Goal: Task Accomplishment & Management: Complete application form

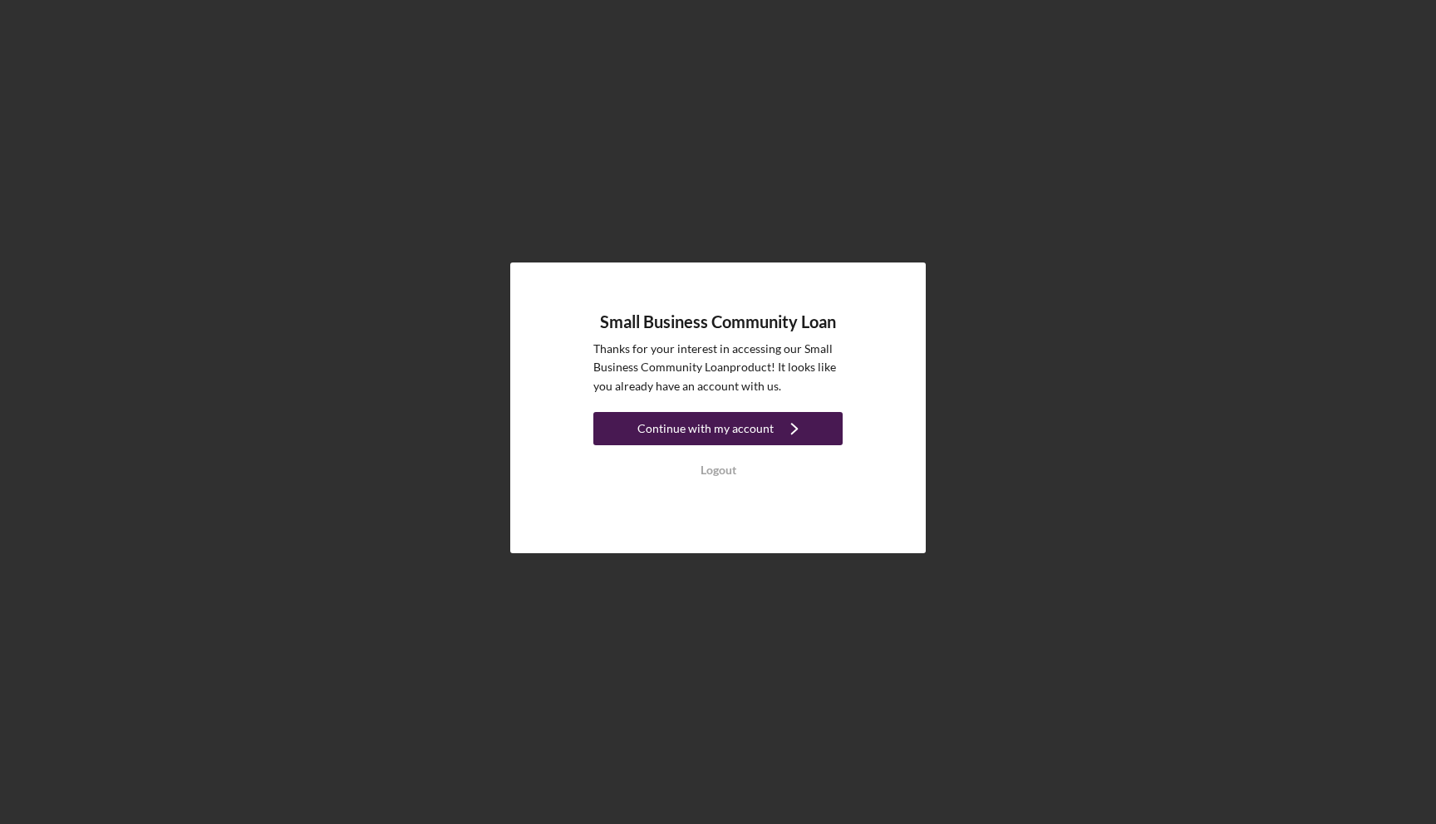
click at [679, 440] on div "Continue with my account" at bounding box center [705, 428] width 136 height 33
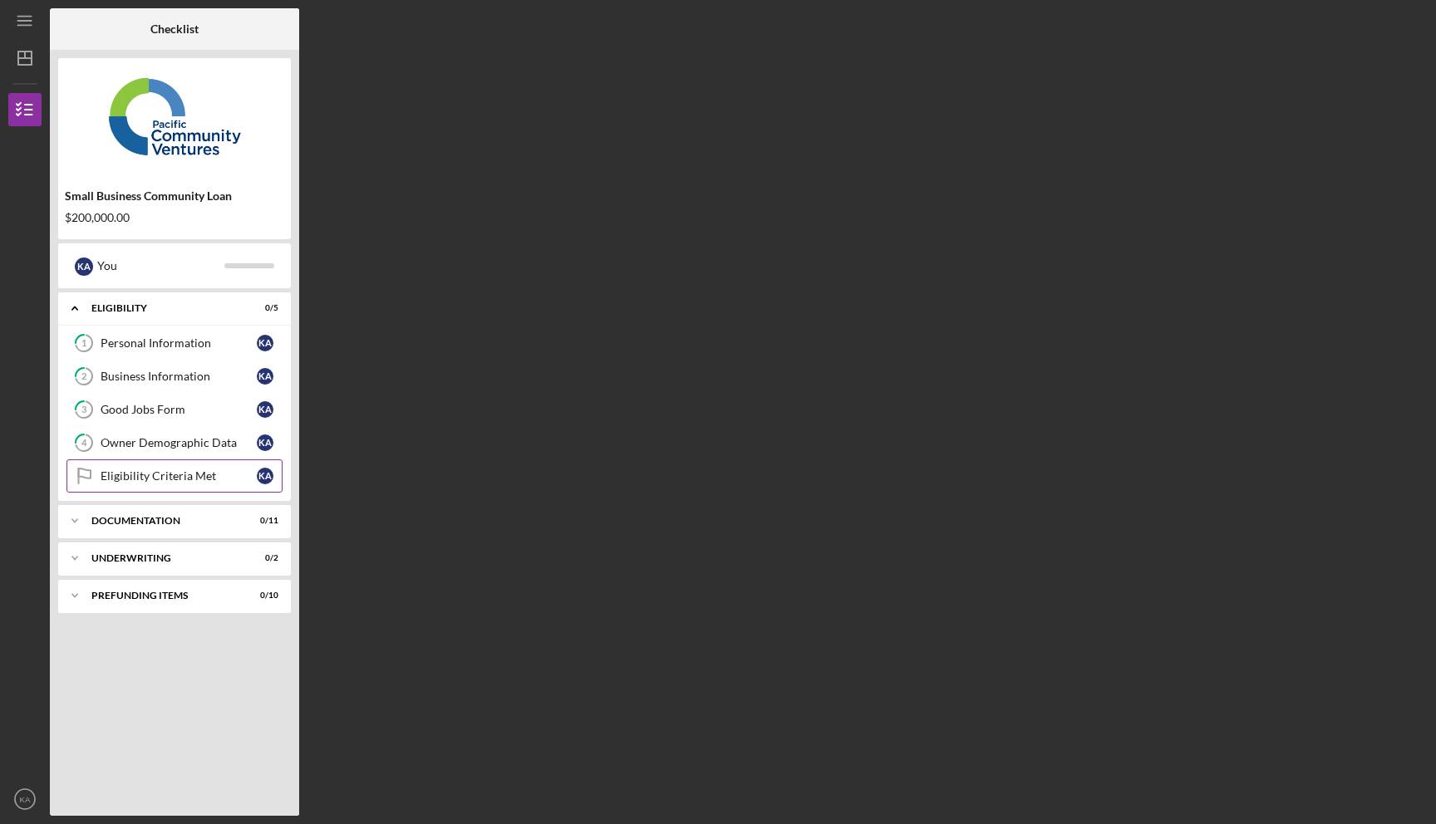
click at [124, 487] on link "Eligibility Criteria Met Eligibility Criteria Met K A" at bounding box center [174, 476] width 216 height 33
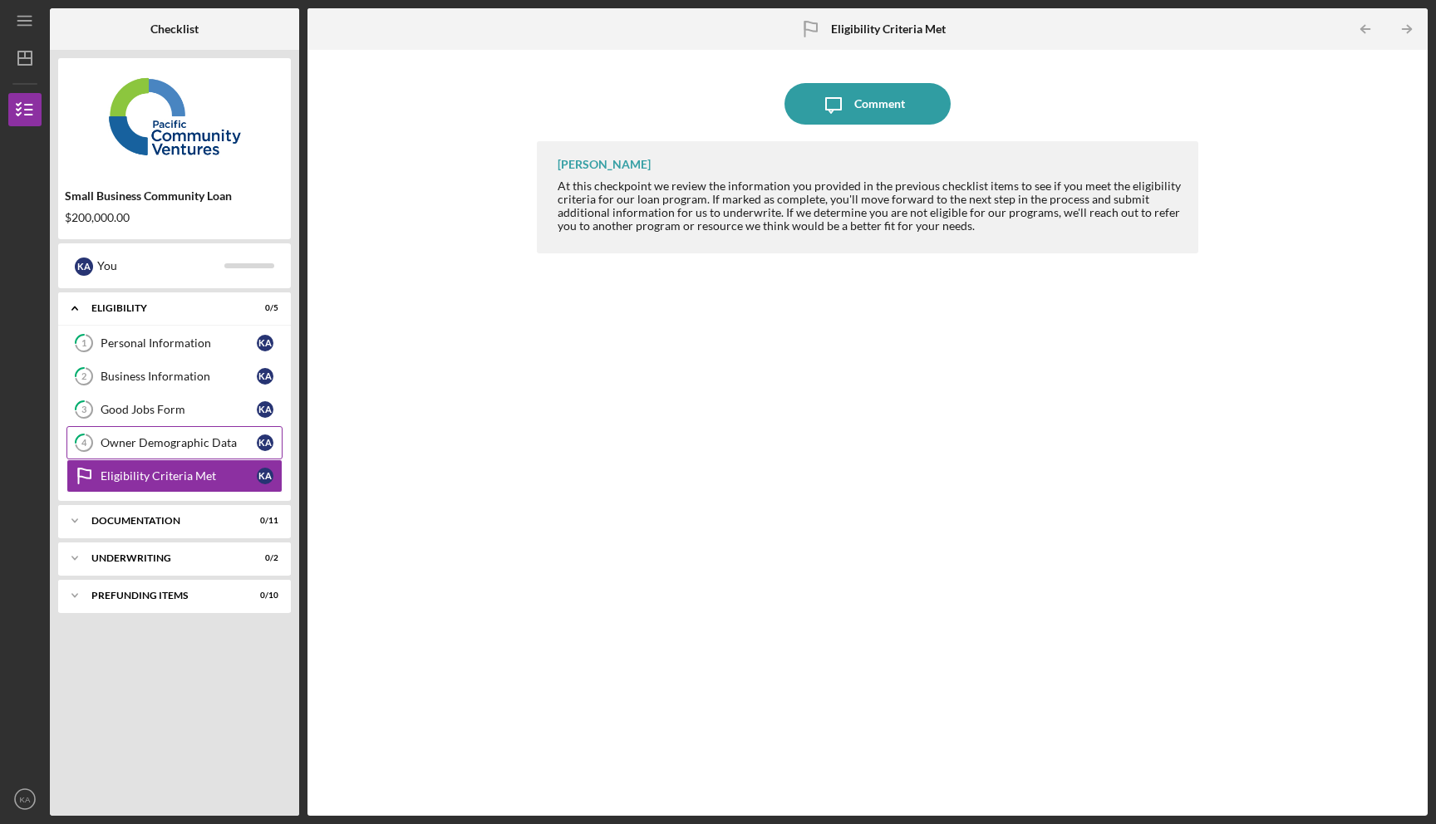
click at [146, 447] on div "Owner Demographic Data" at bounding box center [179, 442] width 156 height 13
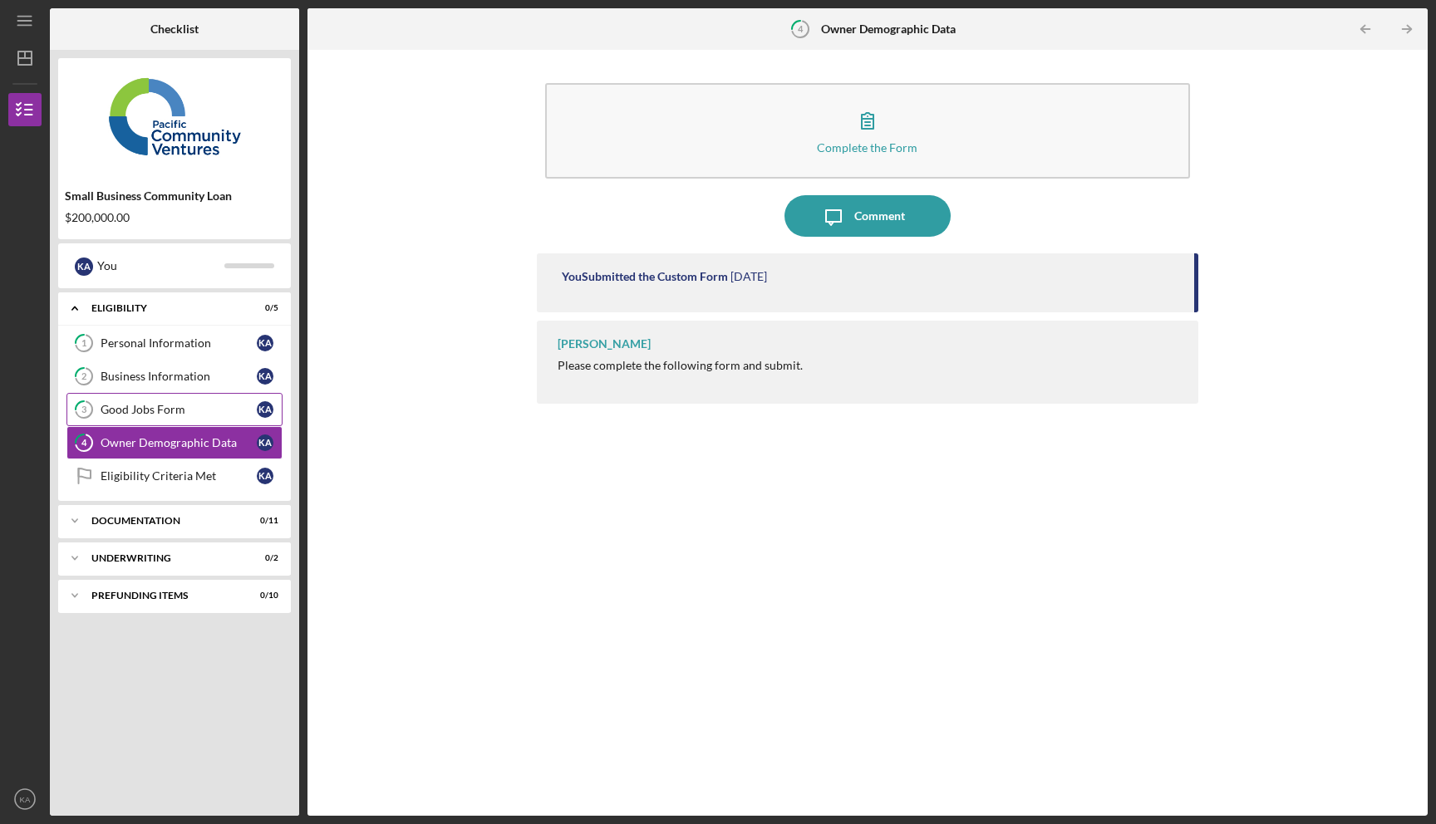
click at [154, 412] on div "Good Jobs Form" at bounding box center [179, 409] width 156 height 13
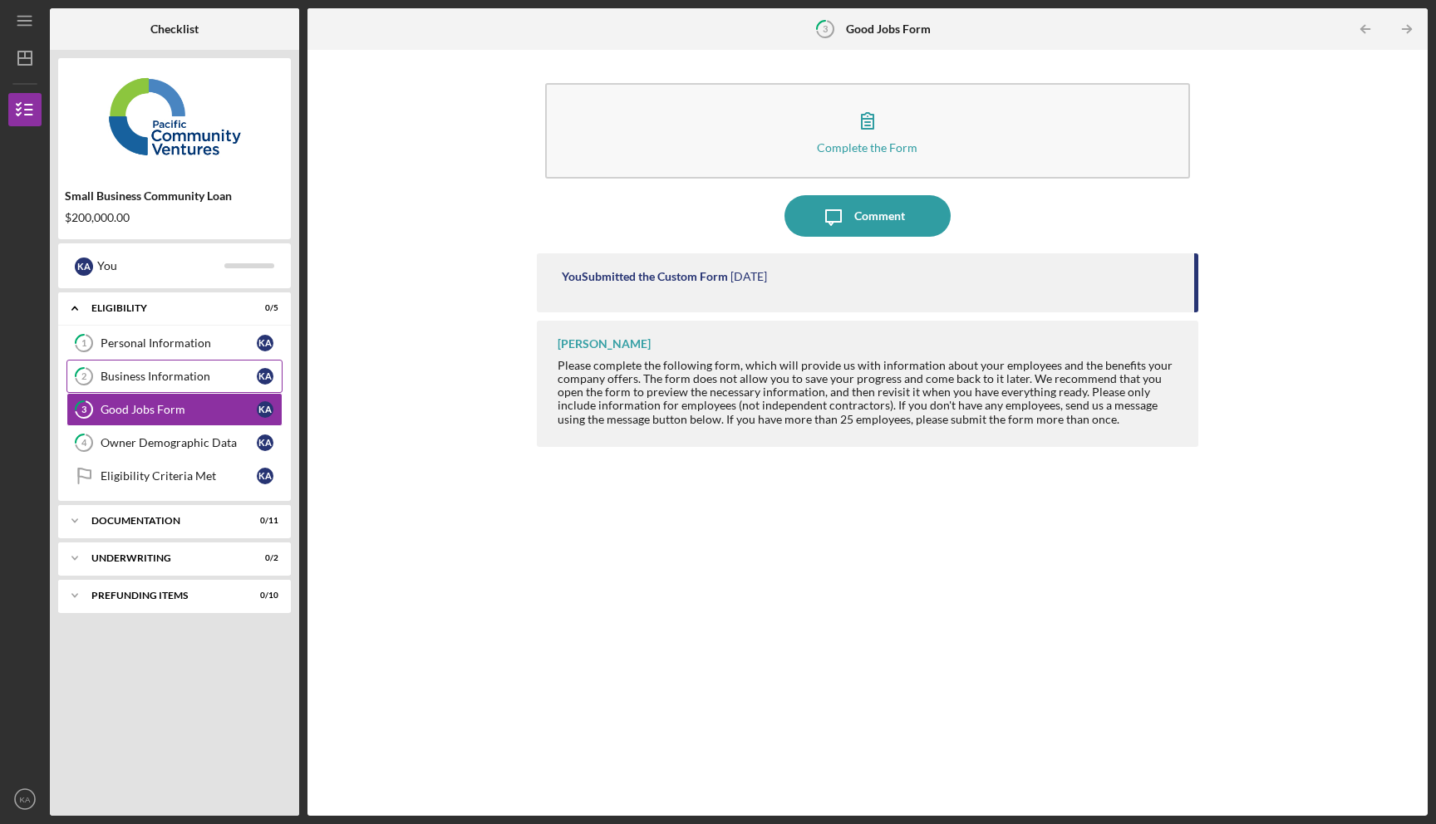
click at [168, 374] on div "Business Information" at bounding box center [179, 376] width 156 height 13
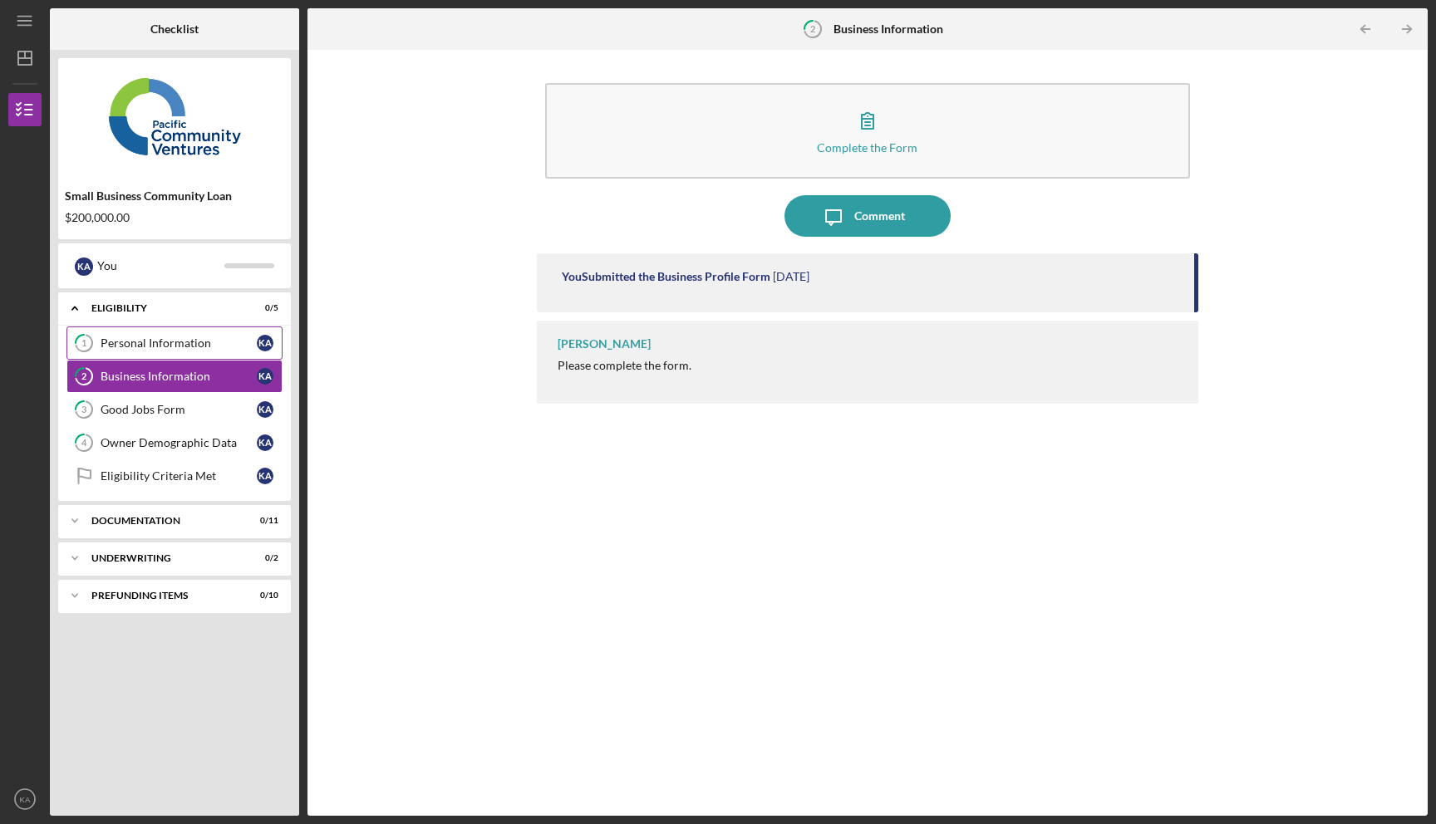
click at [185, 333] on link "1 Personal Information K A" at bounding box center [174, 343] width 216 height 33
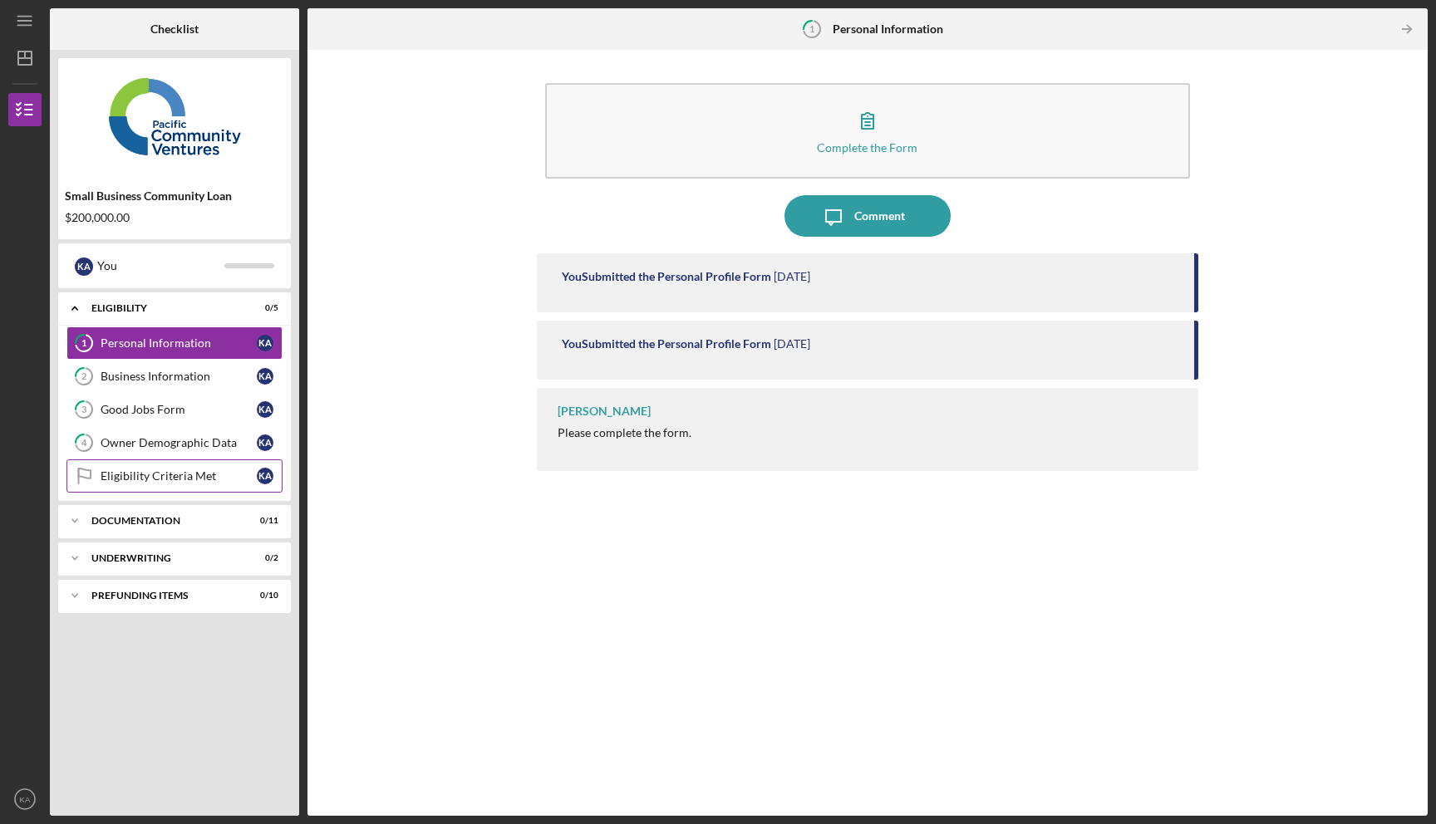
click at [175, 475] on div "Eligibility Criteria Met" at bounding box center [179, 476] width 156 height 13
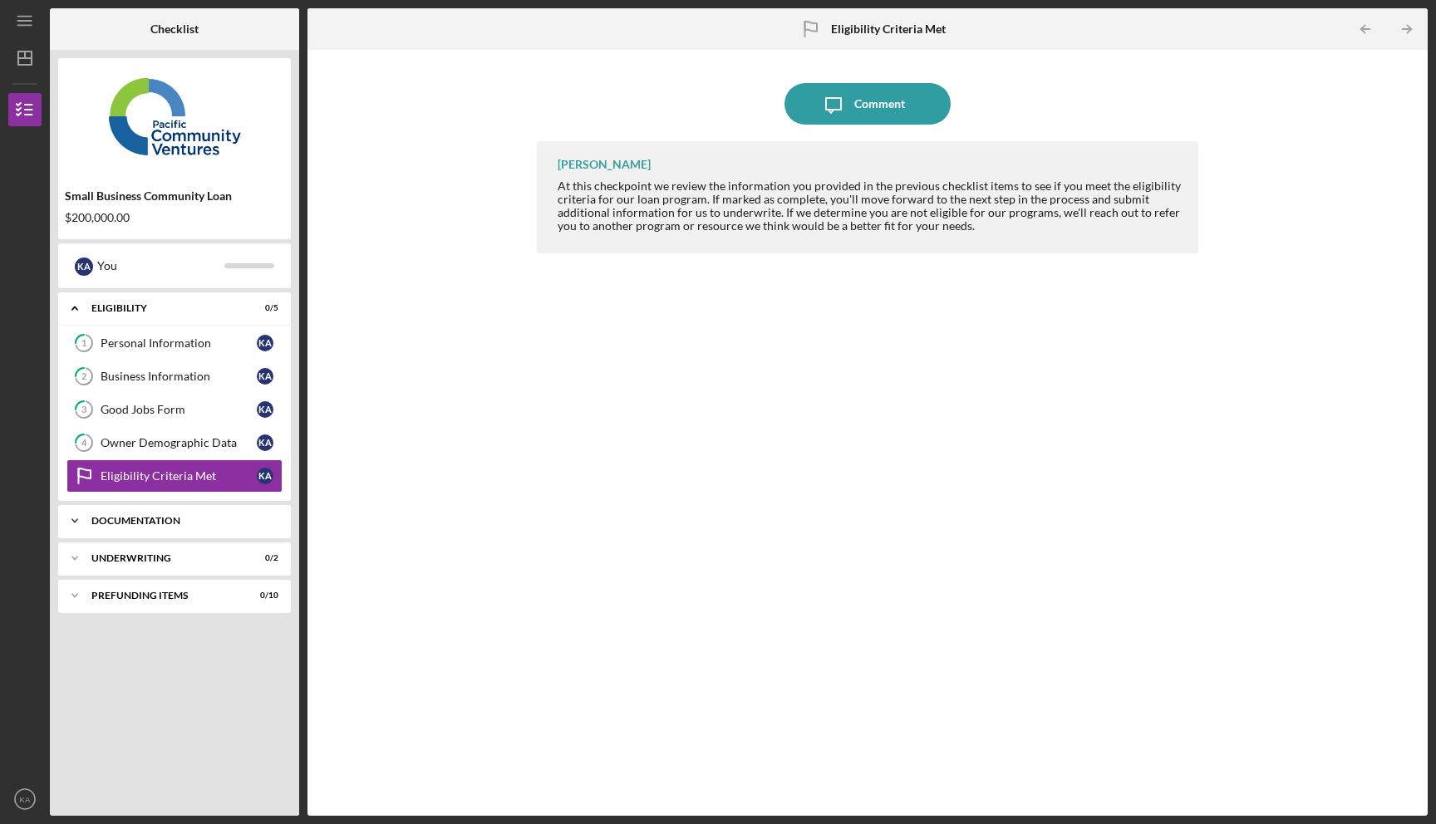
click at [199, 527] on div "Icon/Expander Documentation 0 / 11" at bounding box center [174, 520] width 233 height 33
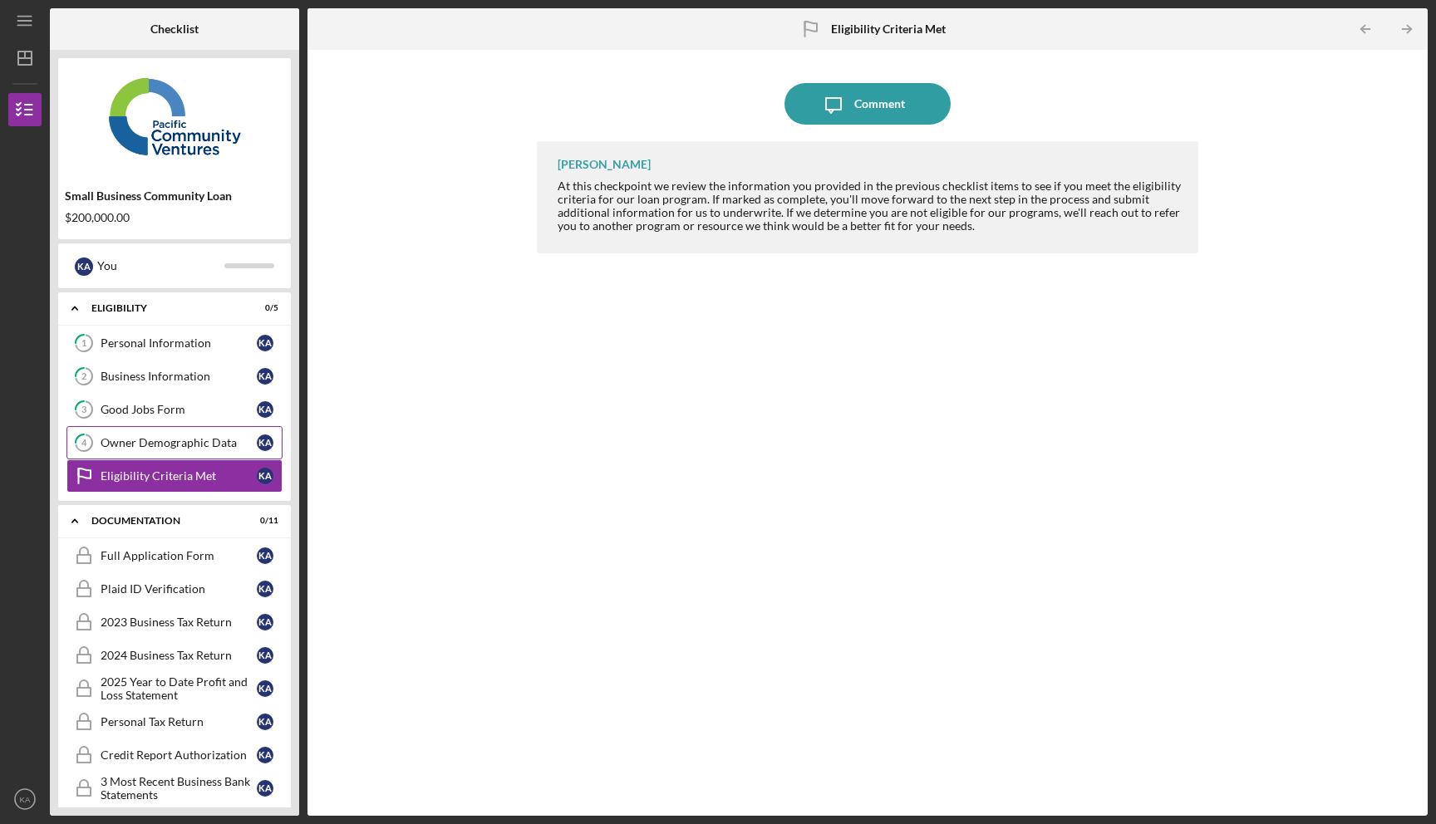
click at [208, 447] on div "Owner Demographic Data" at bounding box center [179, 442] width 156 height 13
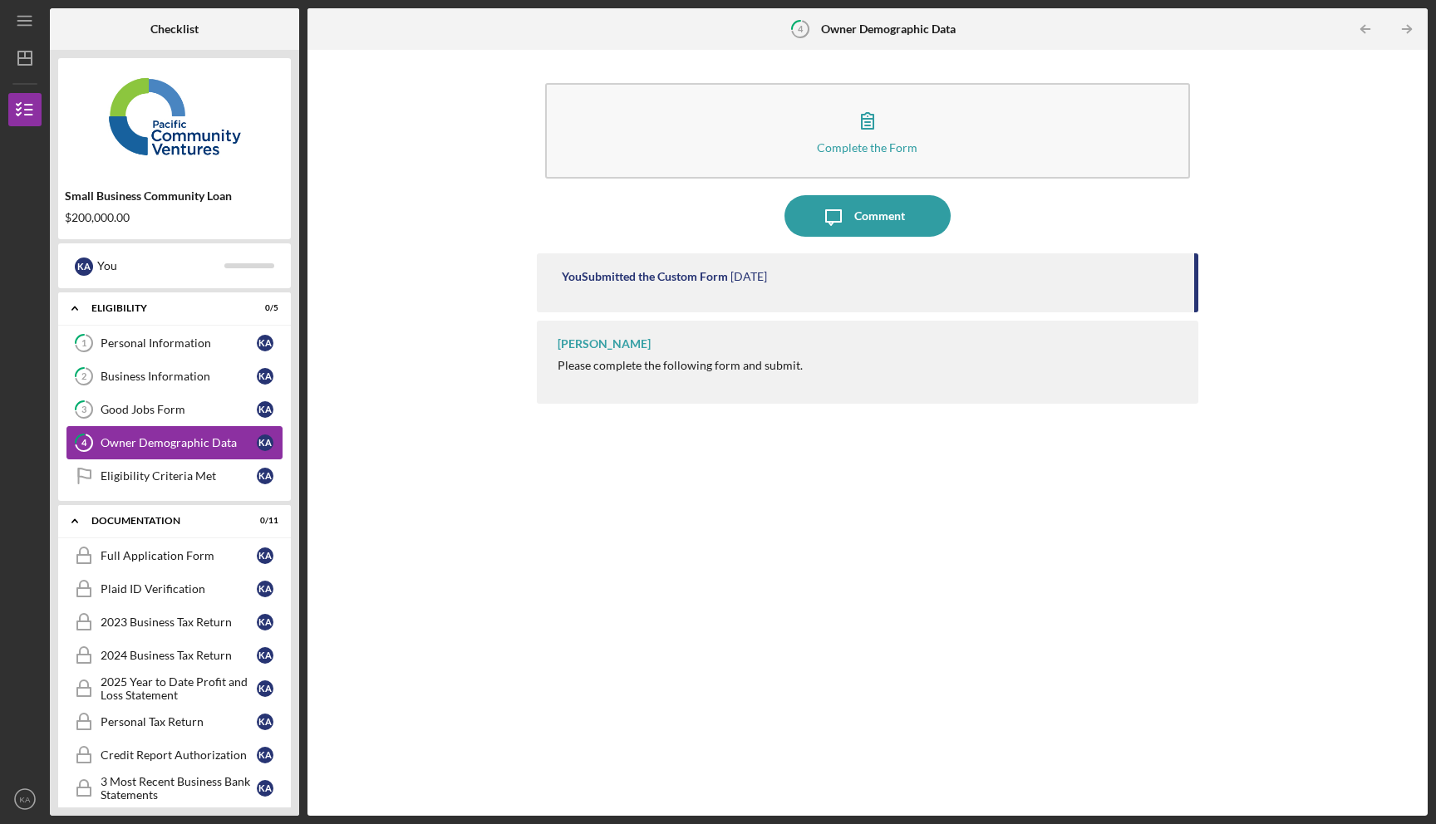
click at [208, 447] on div "Owner Demographic Data" at bounding box center [179, 442] width 156 height 13
click at [205, 473] on div "Eligibility Criteria Met" at bounding box center [179, 476] width 156 height 13
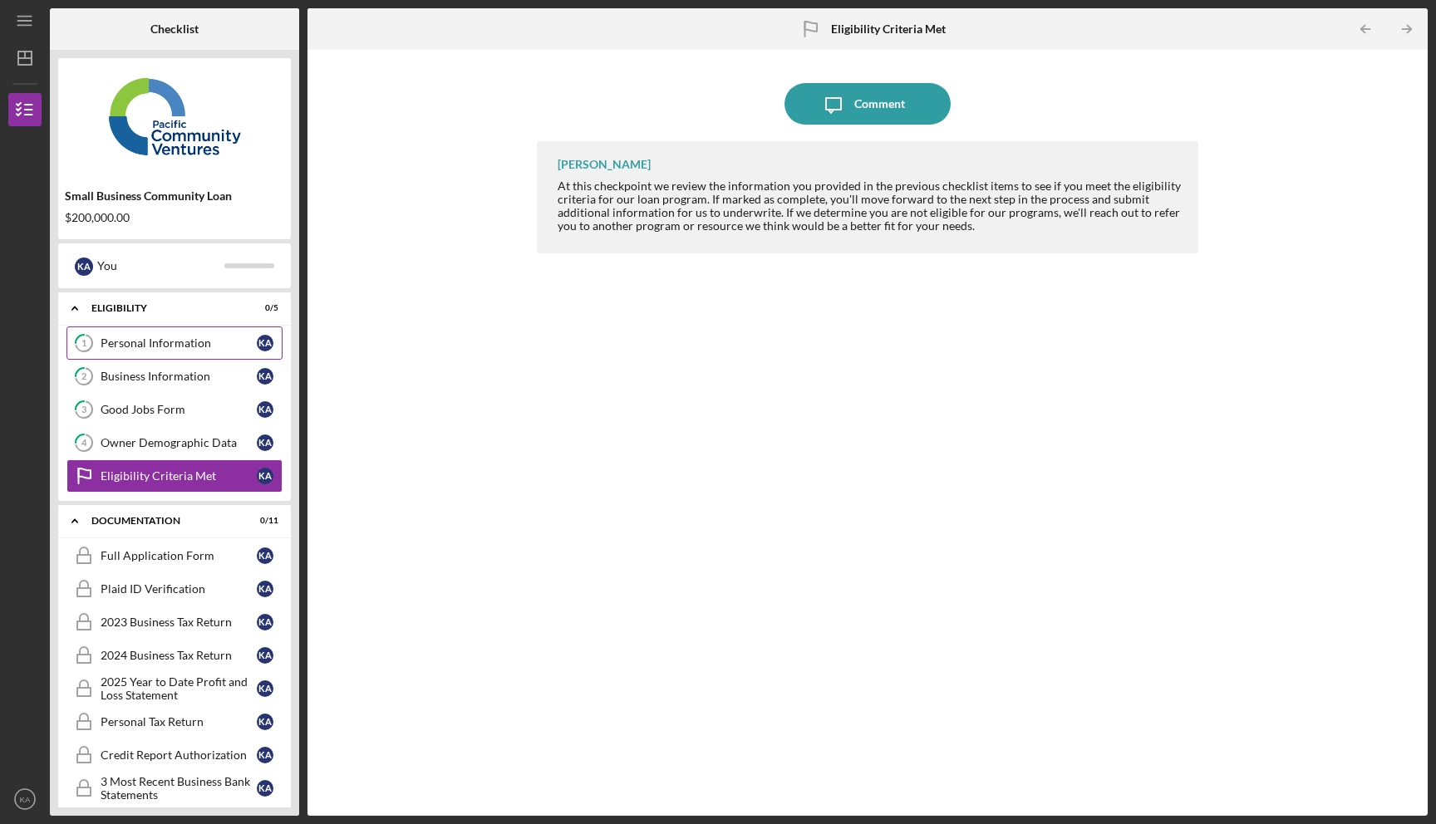
click at [225, 355] on link "1 Personal Information K A" at bounding box center [174, 343] width 216 height 33
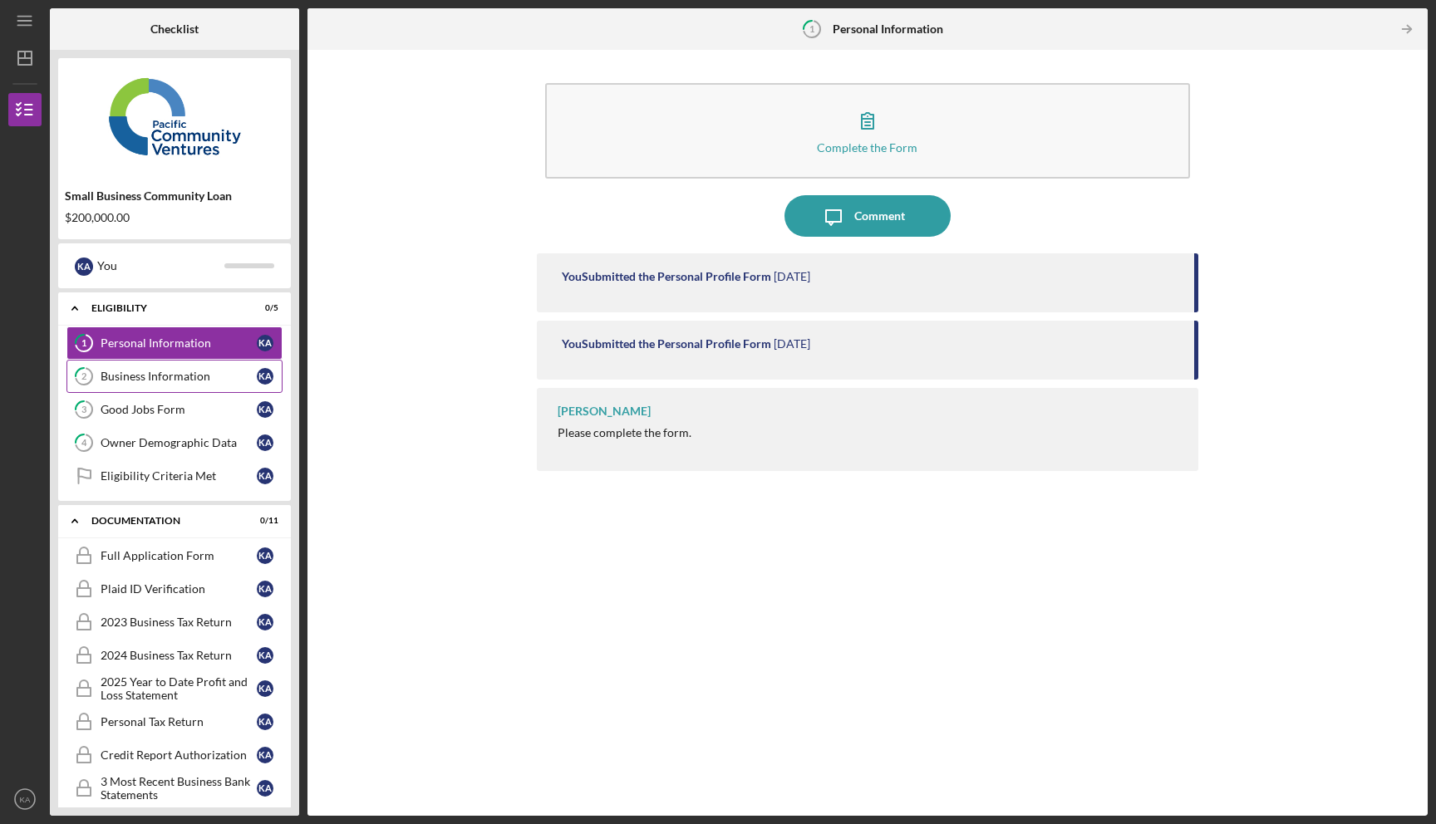
click at [225, 390] on link "2 Business Information K A" at bounding box center [174, 376] width 216 height 33
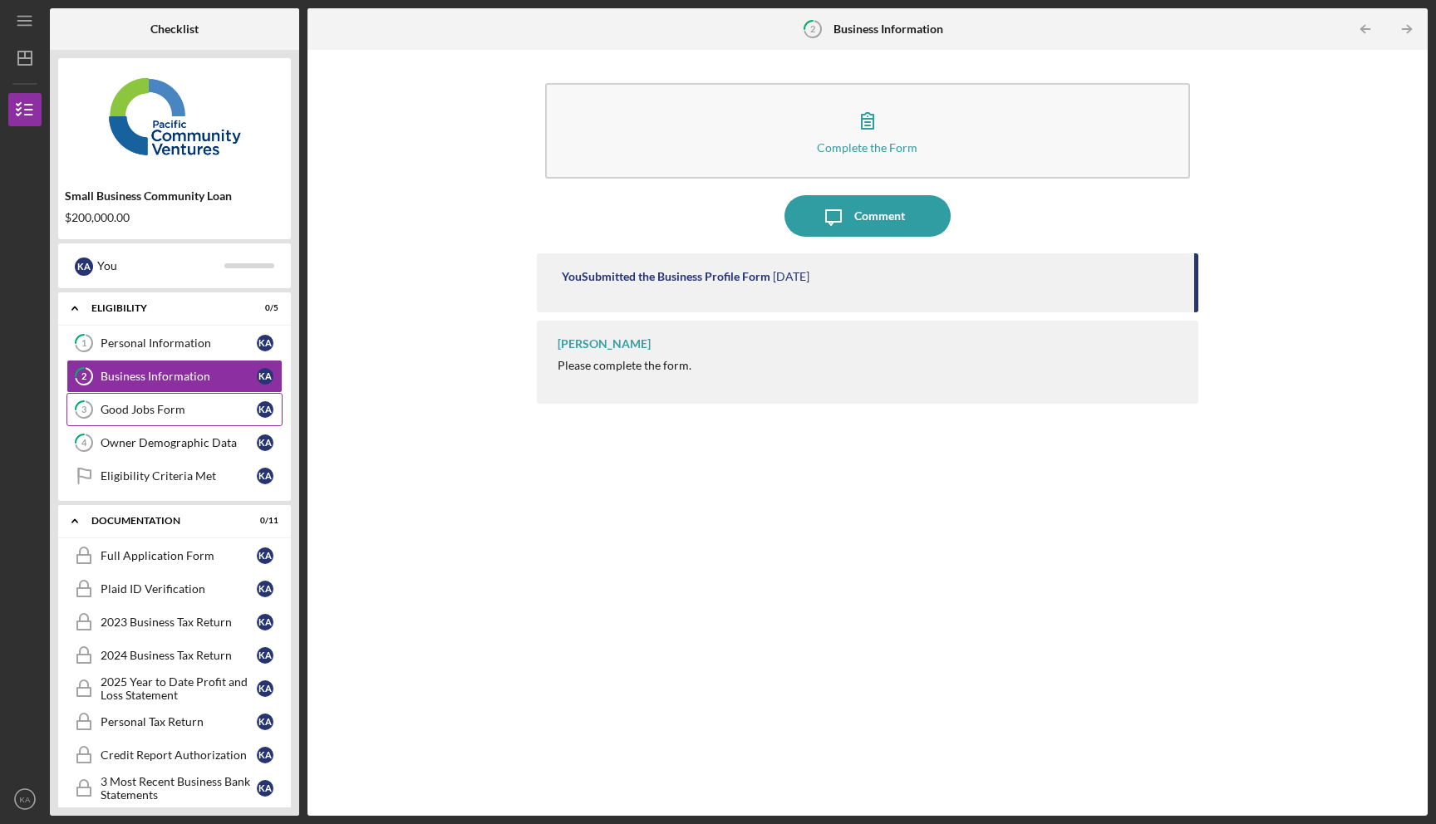
click at [218, 419] on link "3 Good Jobs Form K A" at bounding box center [174, 409] width 216 height 33
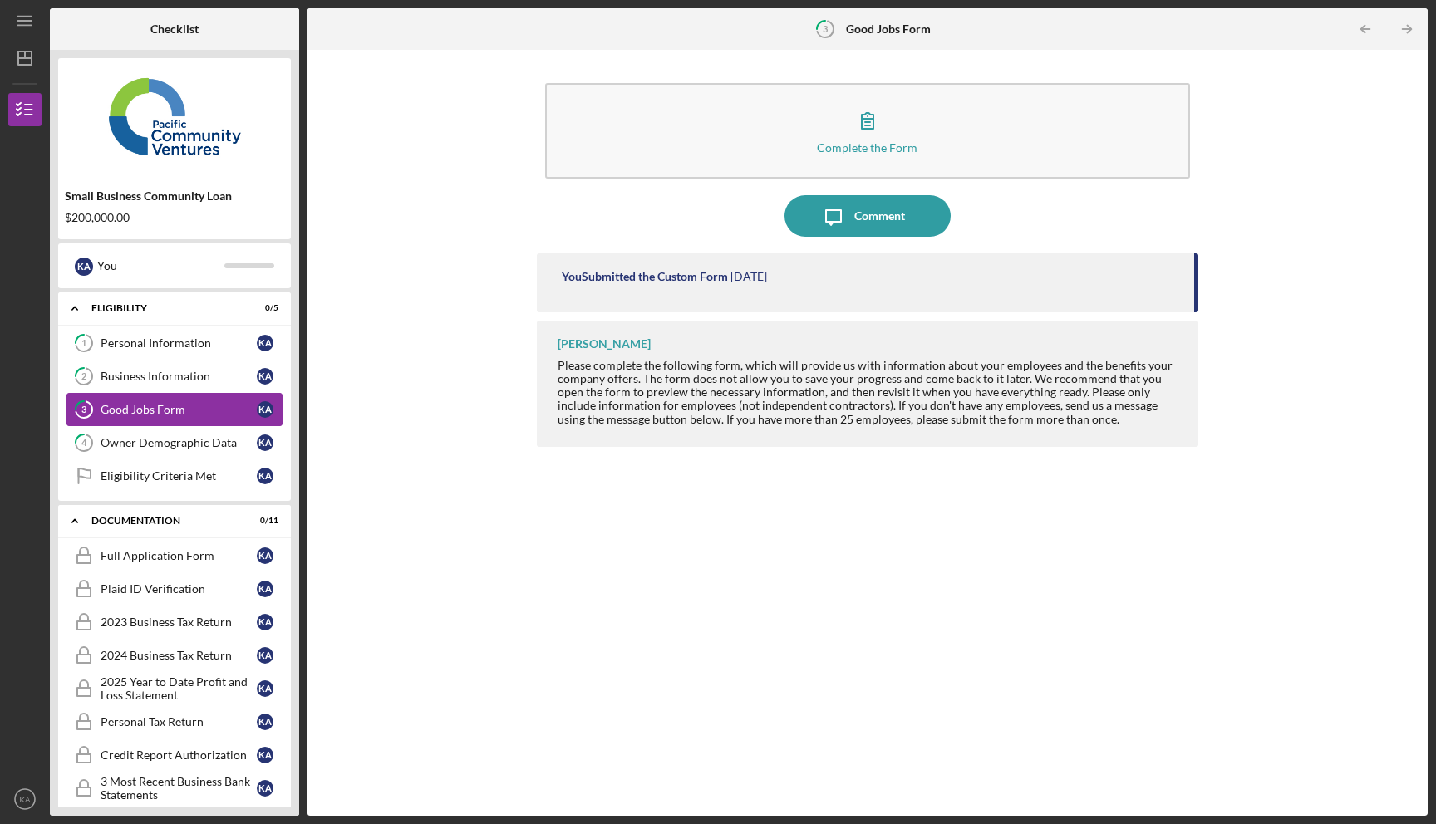
click at [216, 406] on div "Good Jobs Form" at bounding box center [179, 409] width 156 height 13
click at [206, 442] on div "Owner Demographic Data" at bounding box center [179, 442] width 156 height 13
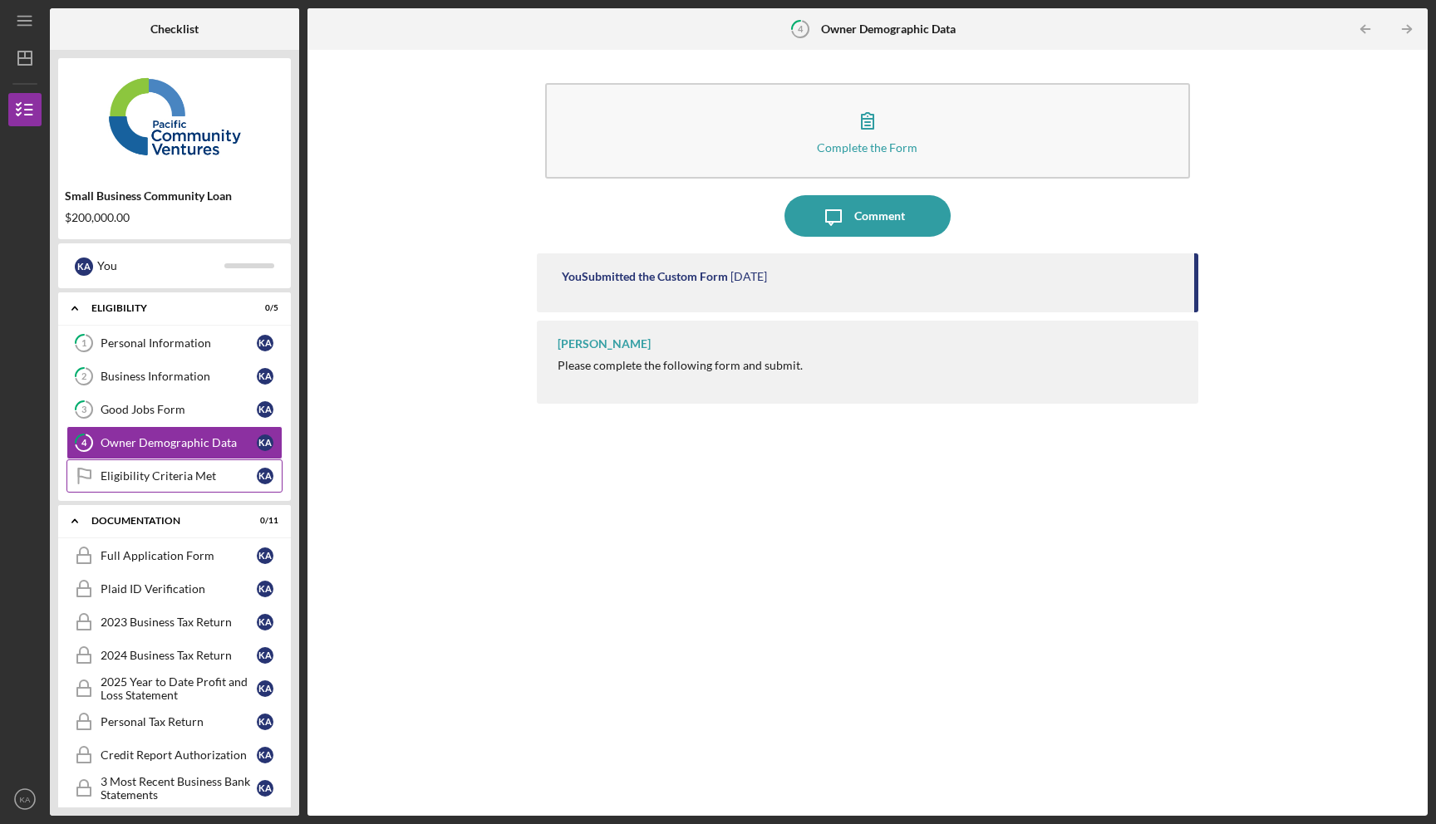
click at [185, 479] on div "Eligibility Criteria Met" at bounding box center [179, 476] width 156 height 13
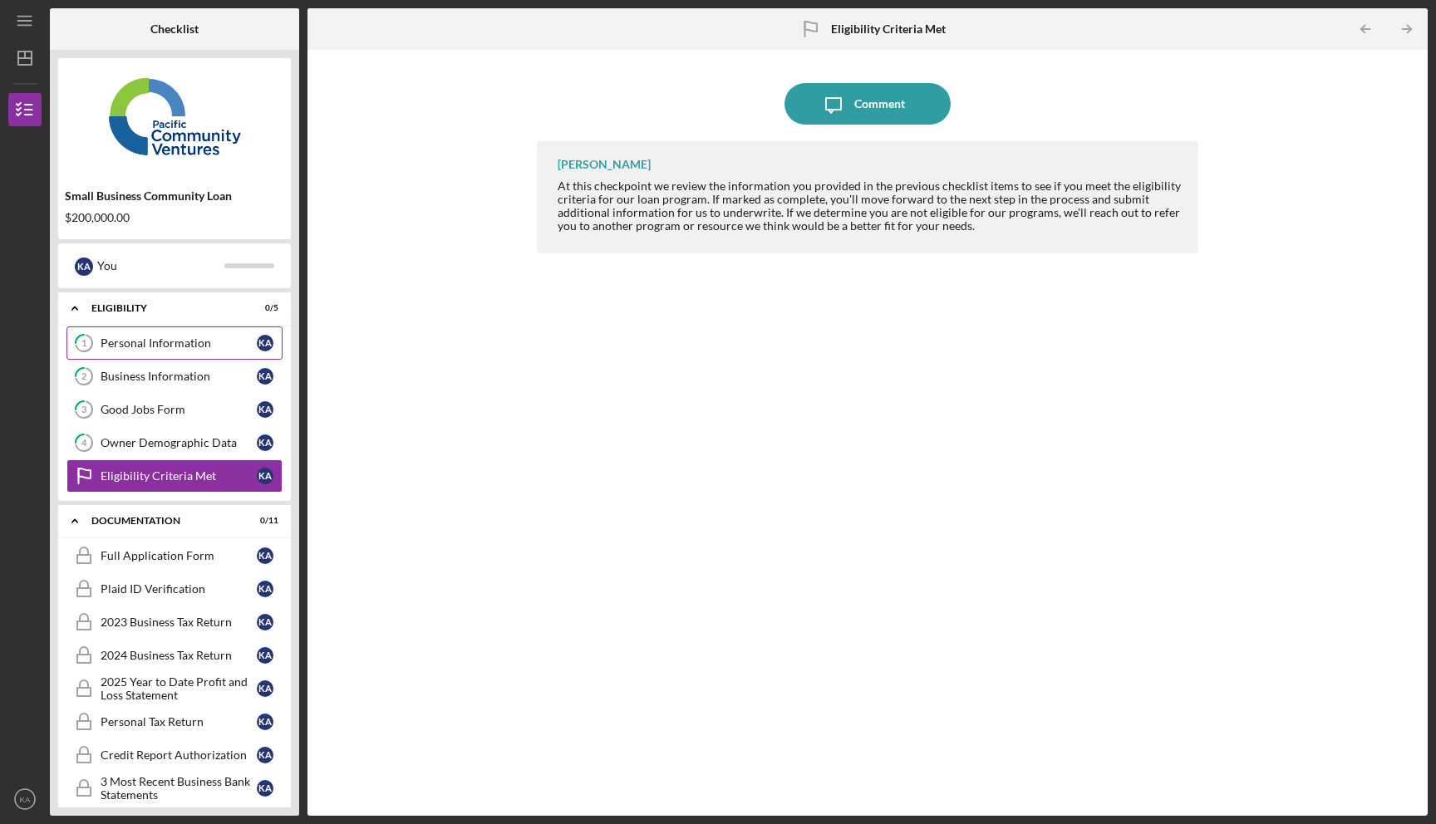
click at [196, 357] on link "1 Personal Information K A" at bounding box center [174, 343] width 216 height 33
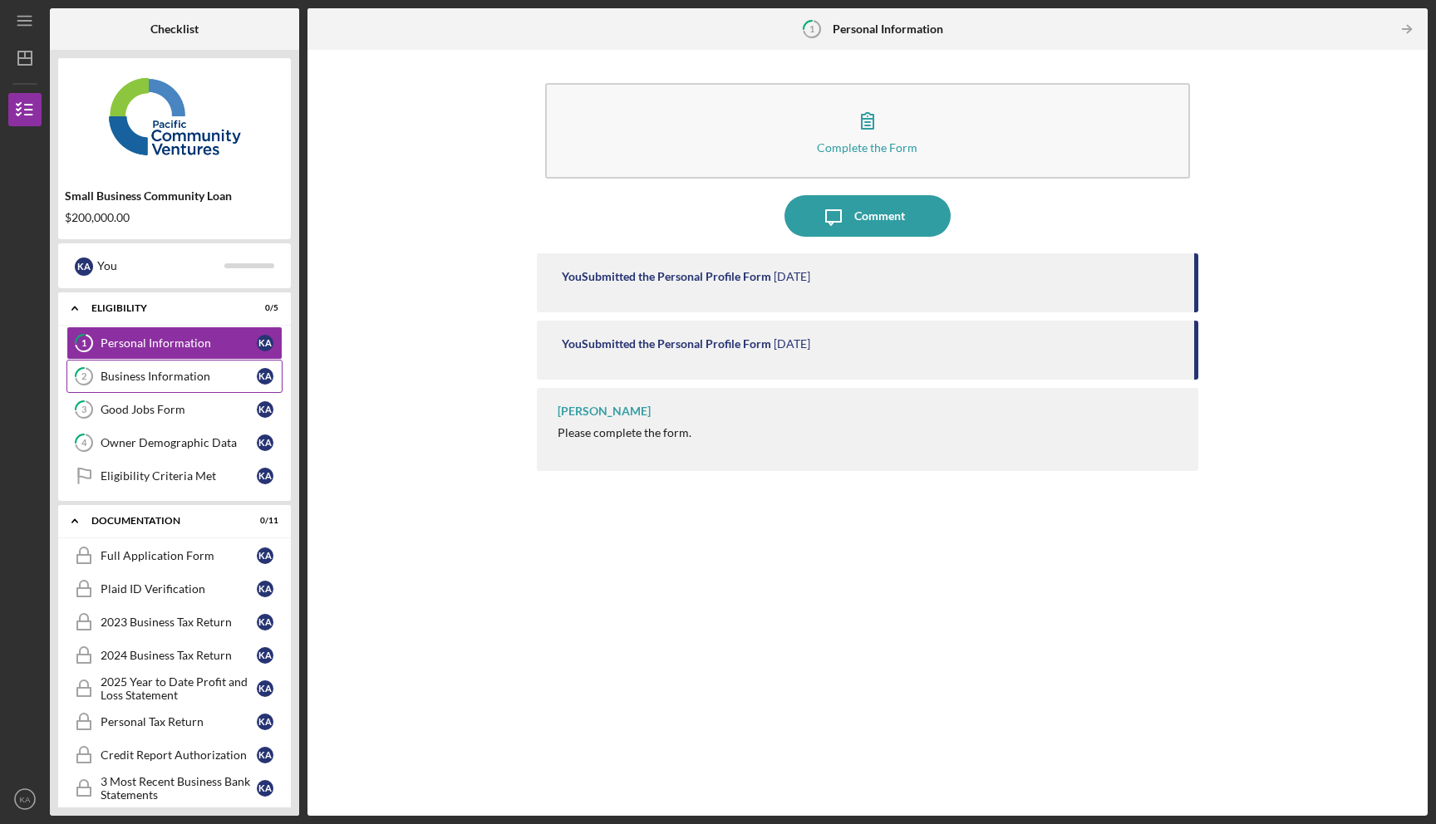
click at [193, 381] on div "Business Information" at bounding box center [179, 376] width 156 height 13
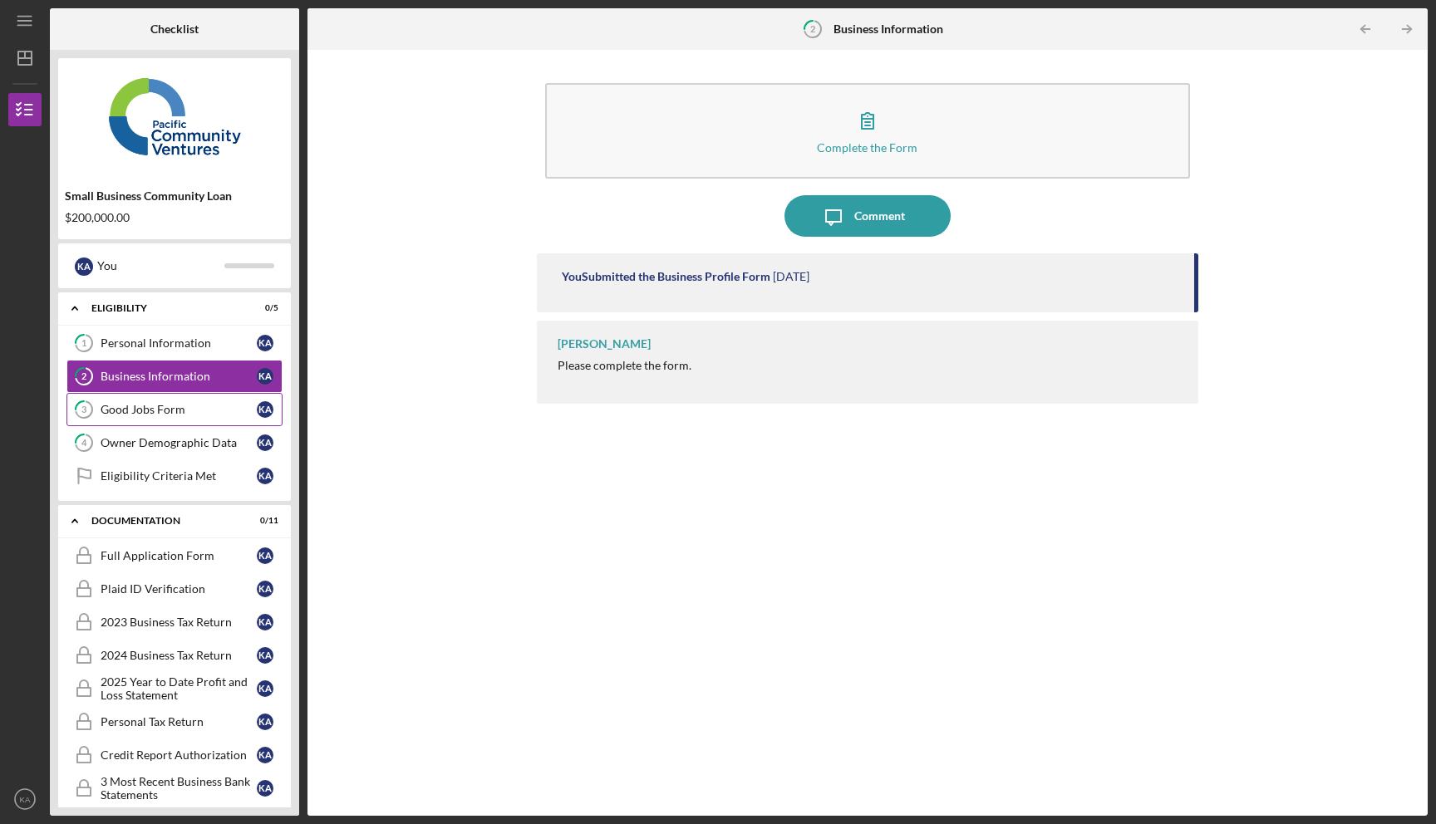
click at [191, 407] on div "Good Jobs Form" at bounding box center [179, 409] width 156 height 13
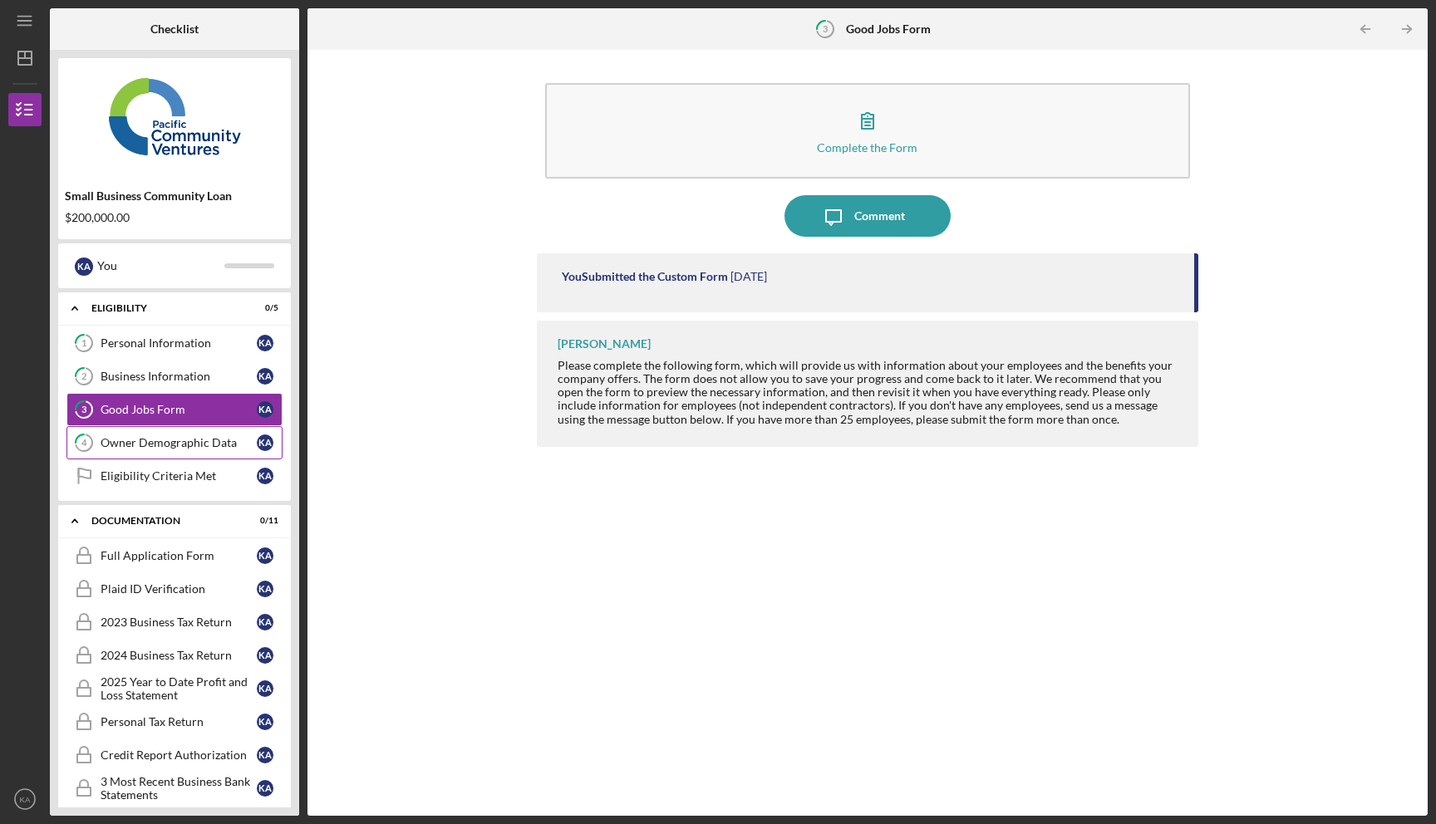
click at [194, 438] on div "Owner Demographic Data" at bounding box center [179, 442] width 156 height 13
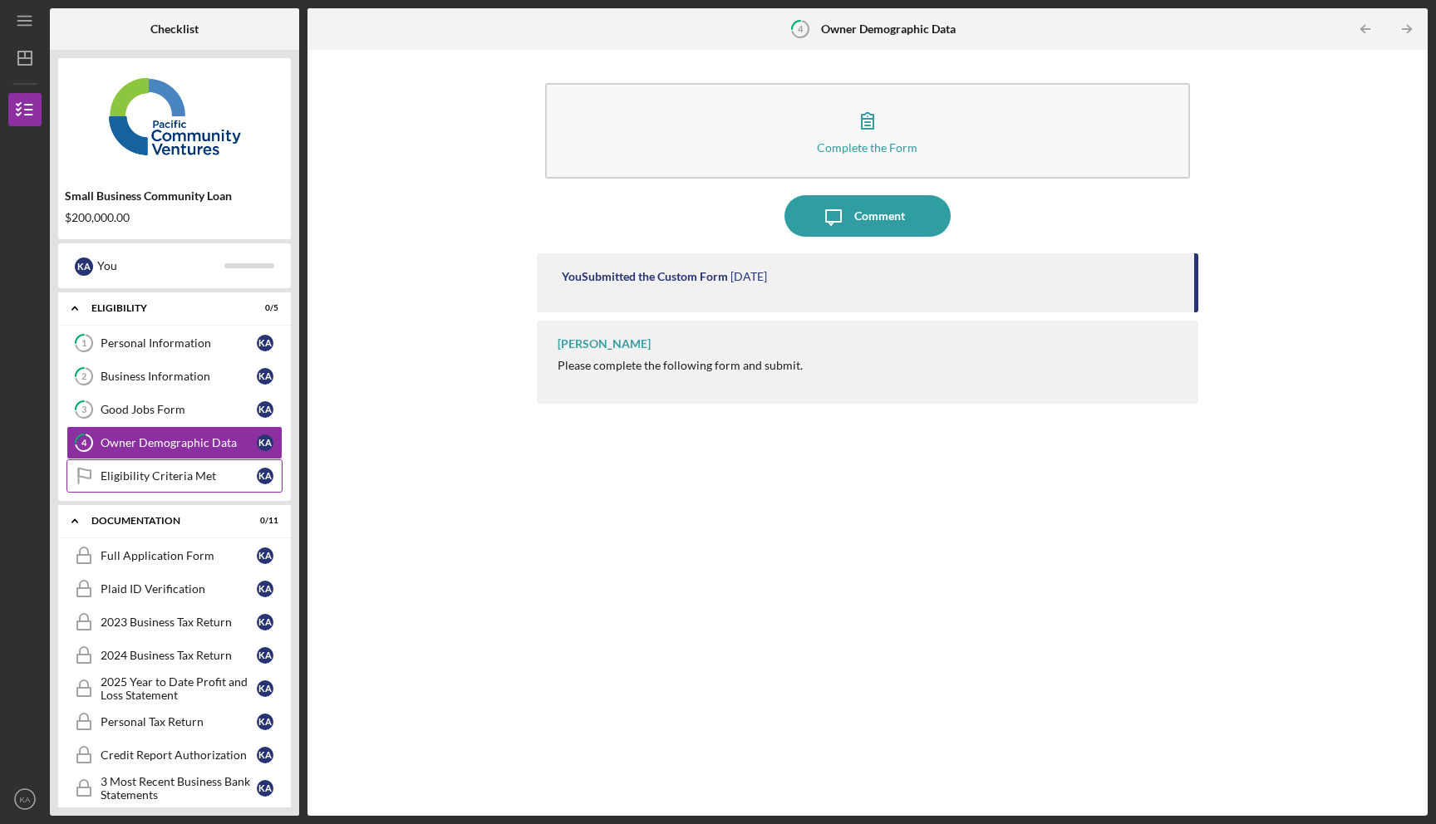
click at [181, 479] on div "Eligibility Criteria Met" at bounding box center [179, 476] width 156 height 13
